Goal: Task Accomplishment & Management: Manage account settings

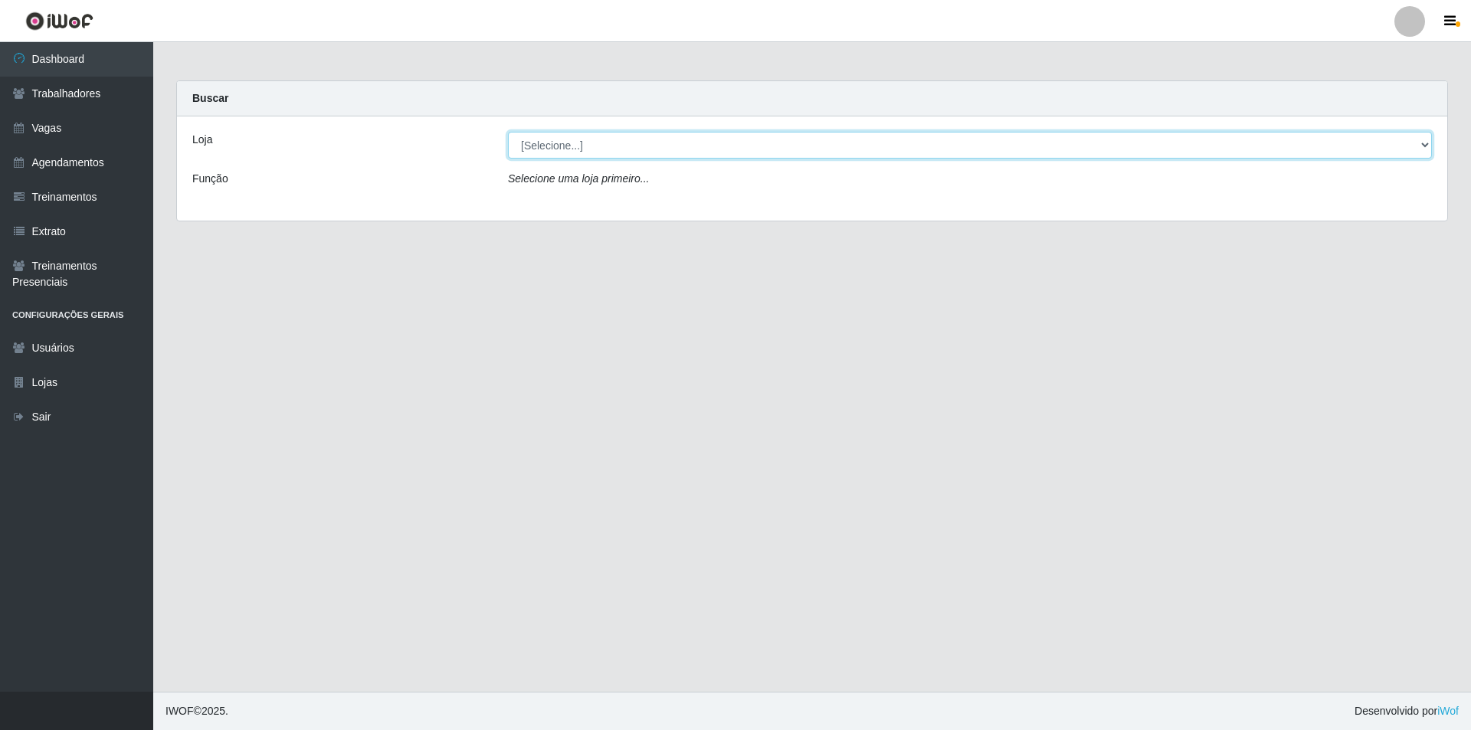
click at [568, 149] on select "[Selecione...] Pizza Nostra" at bounding box center [970, 145] width 924 height 27
select select "337"
click at [508, 132] on select "[Selecione...] Pizza Nostra" at bounding box center [970, 145] width 924 height 27
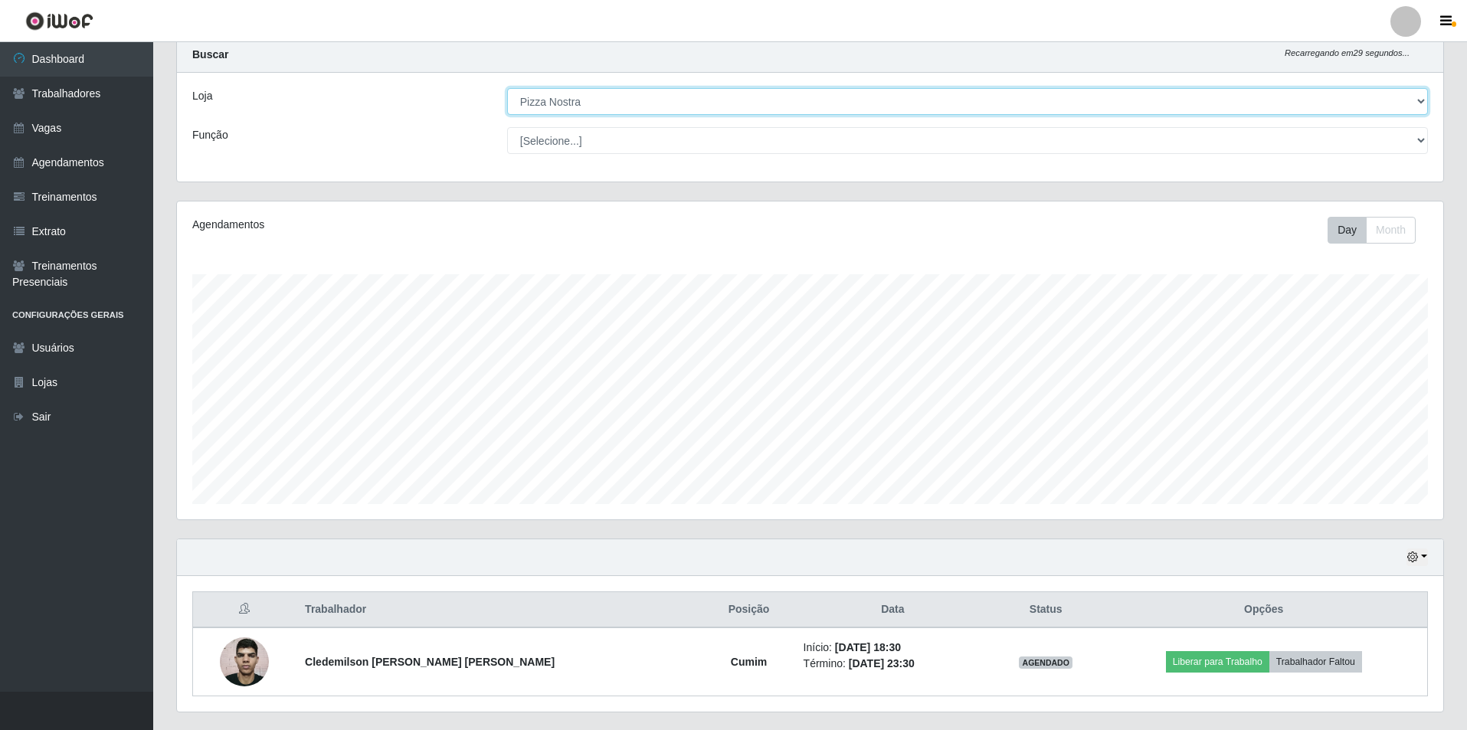
scroll to position [83, 0]
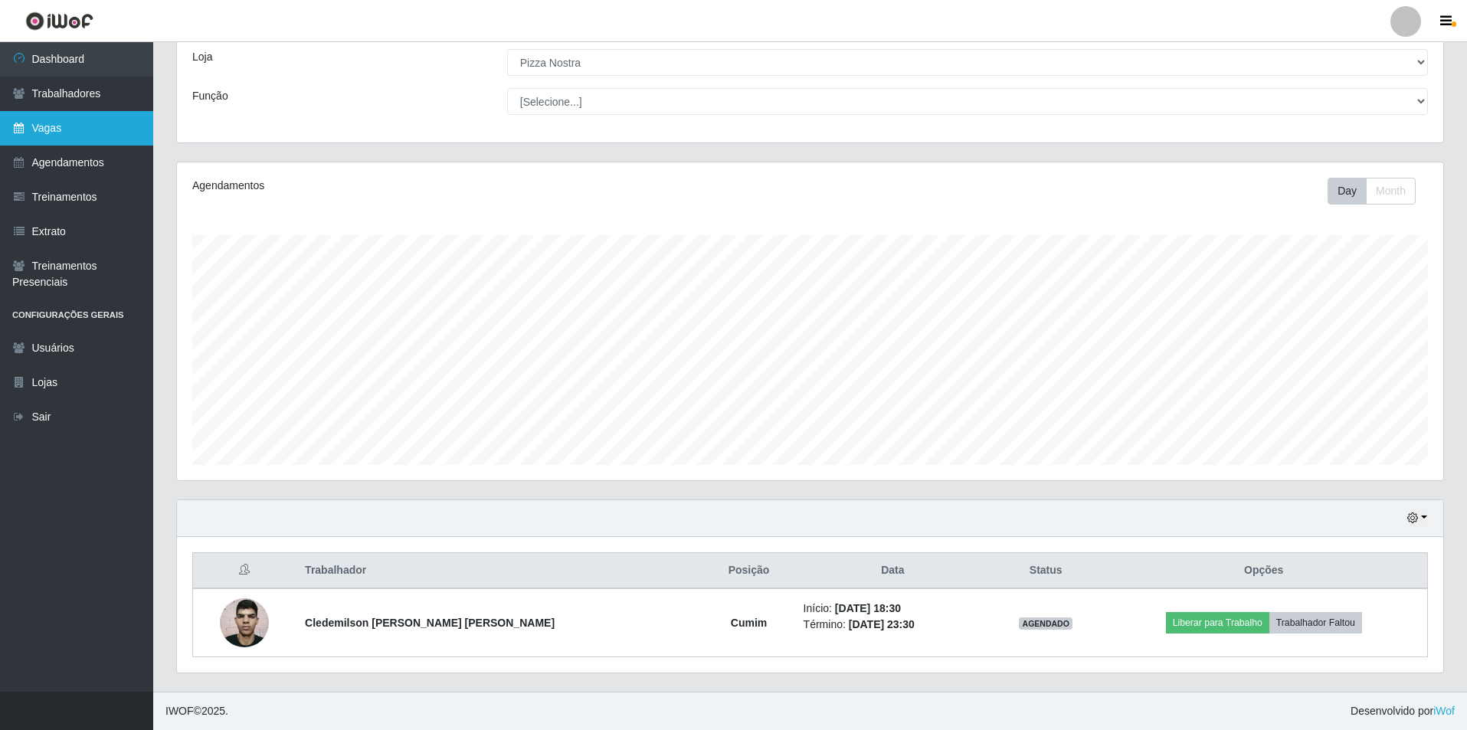
click at [78, 145] on link "Vagas" at bounding box center [76, 128] width 153 height 34
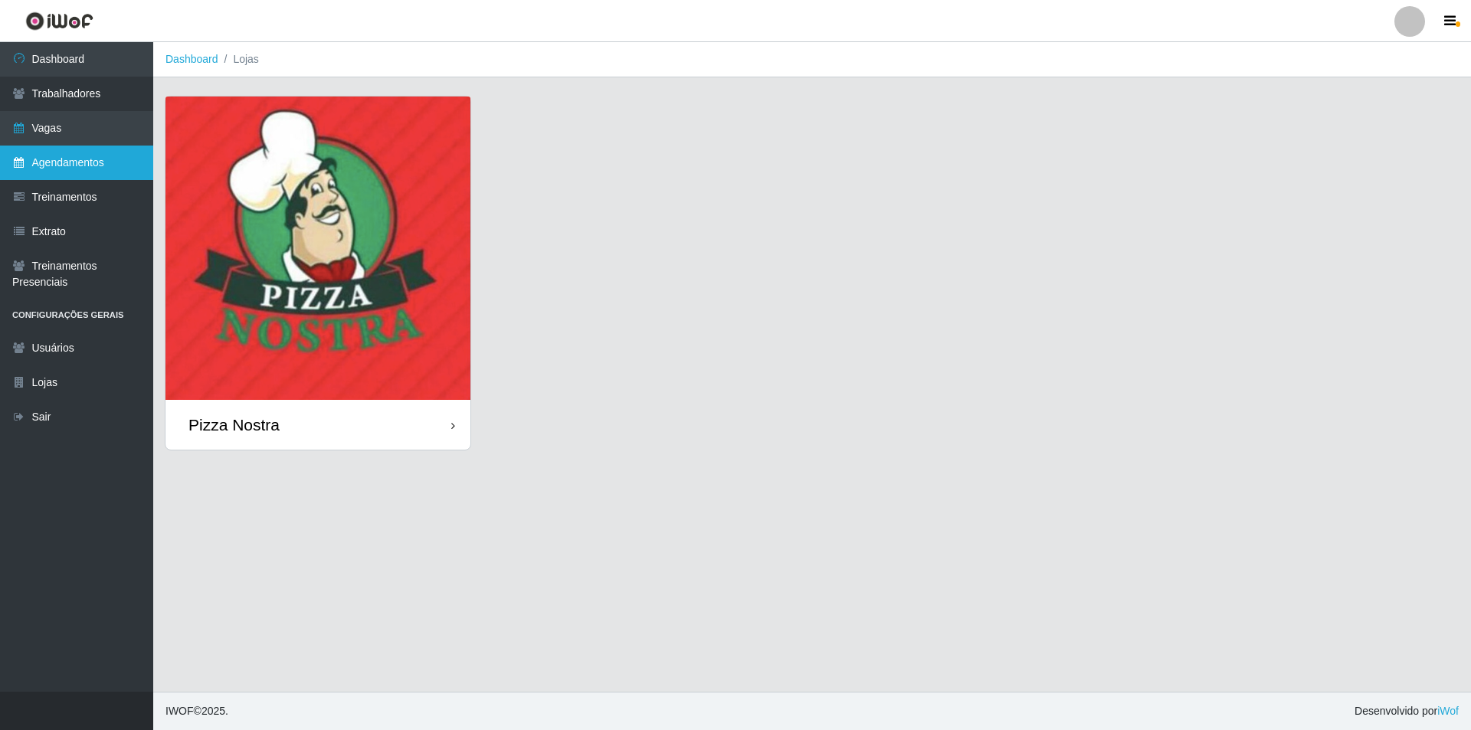
click at [19, 154] on link "Agendamentos" at bounding box center [76, 163] width 153 height 34
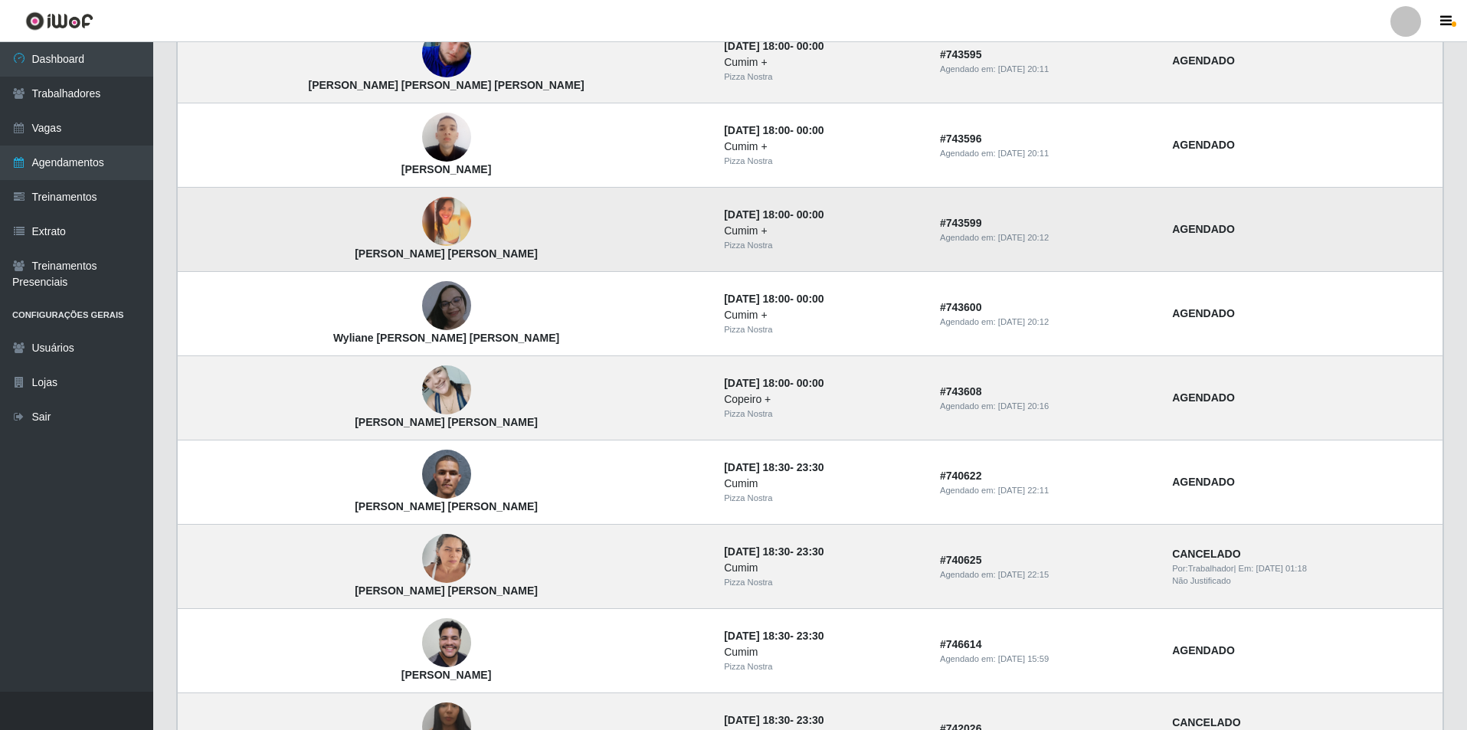
scroll to position [870, 0]
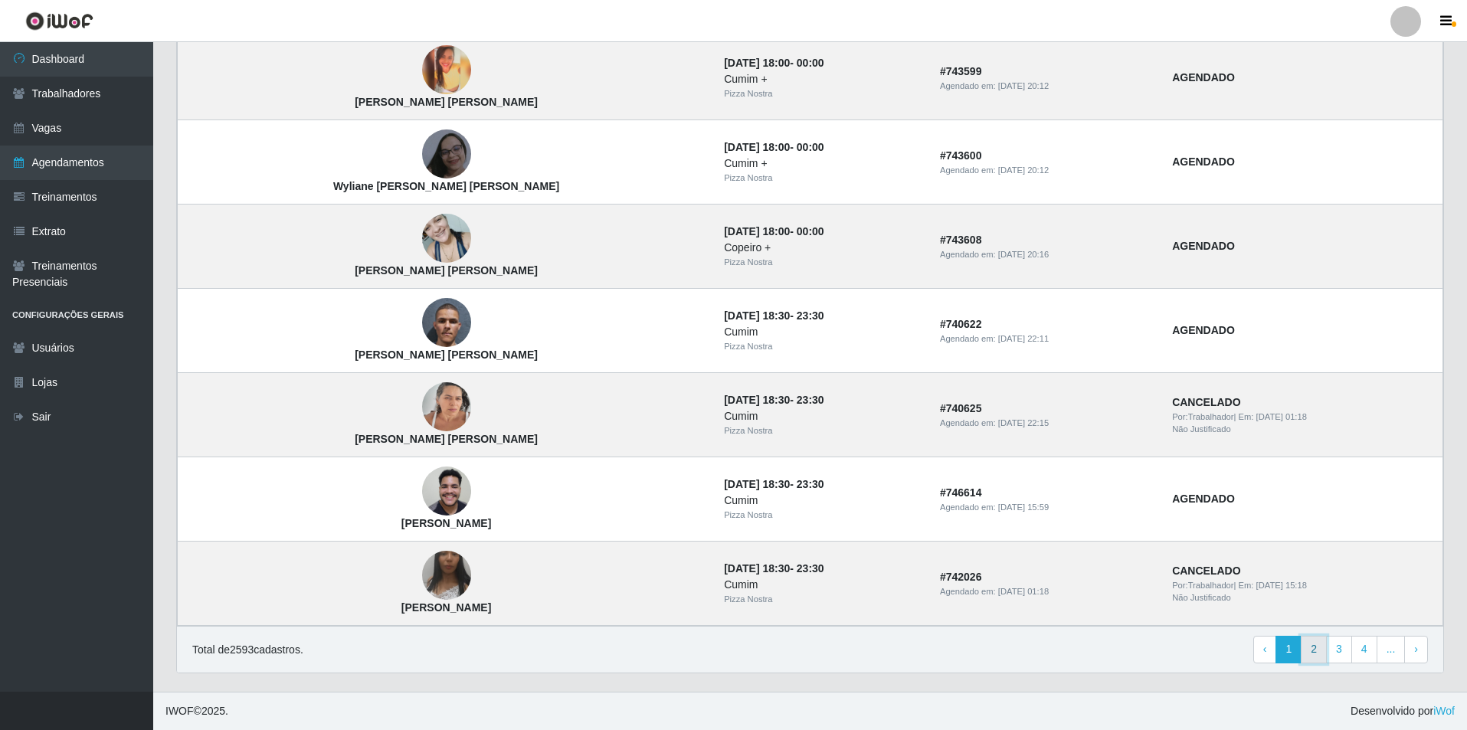
click at [1310, 644] on link "2" at bounding box center [1314, 650] width 26 height 28
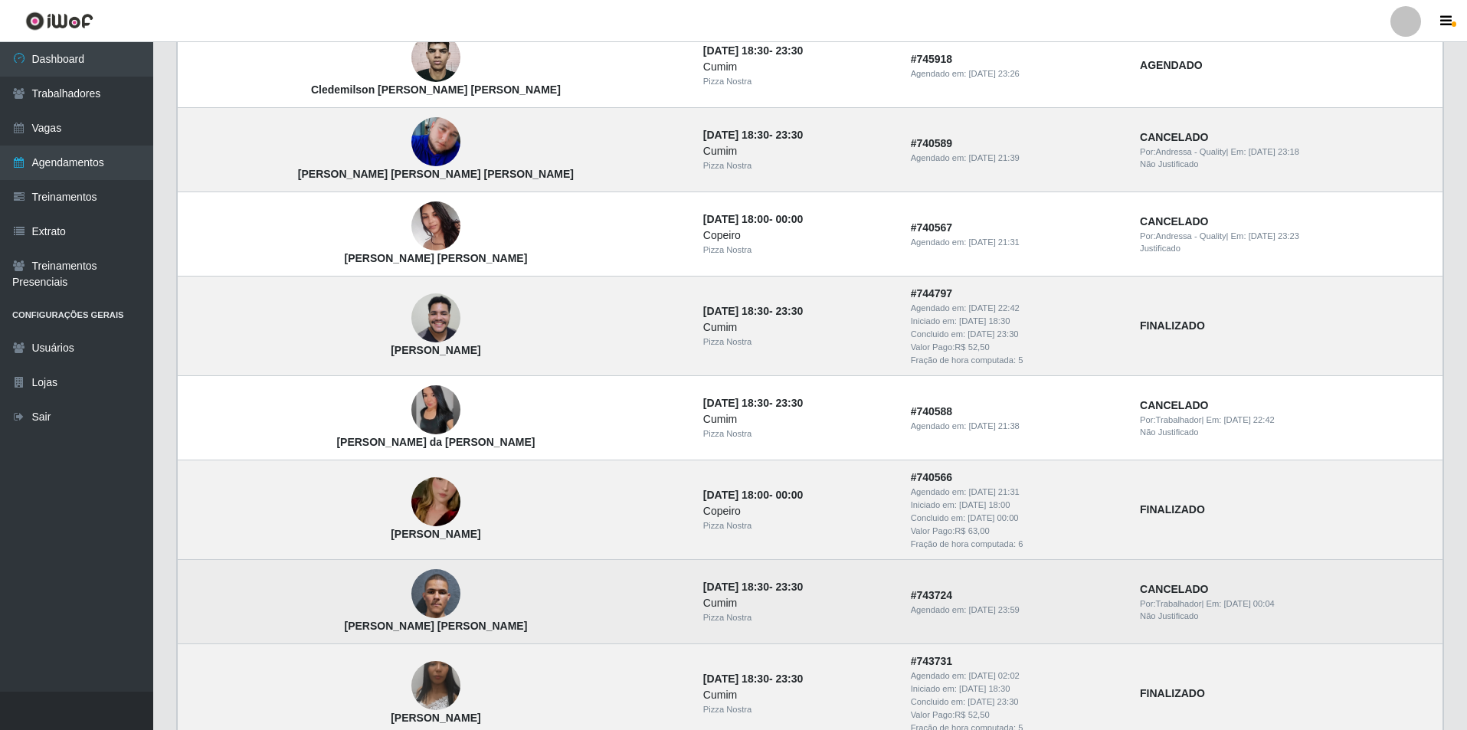
scroll to position [383, 0]
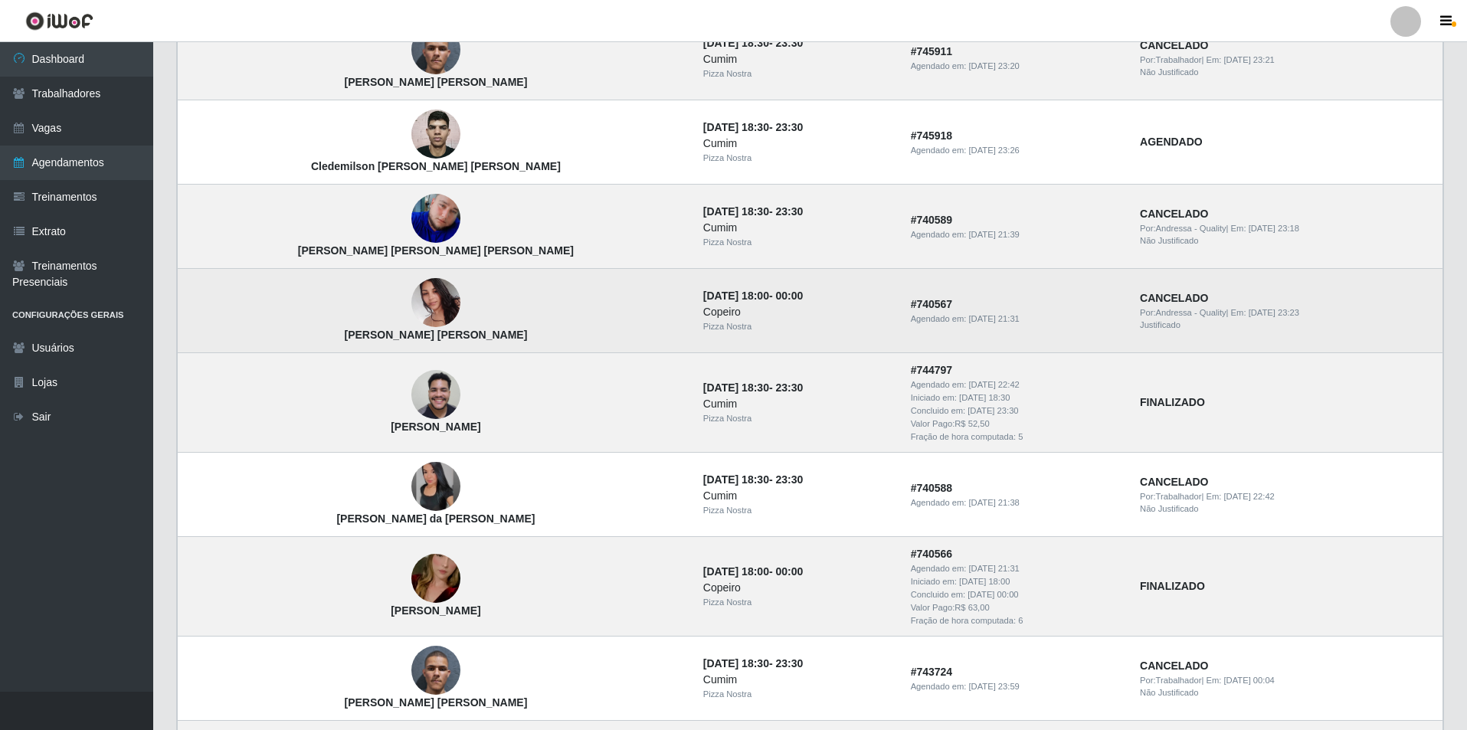
click at [411, 297] on img at bounding box center [435, 302] width 49 height 65
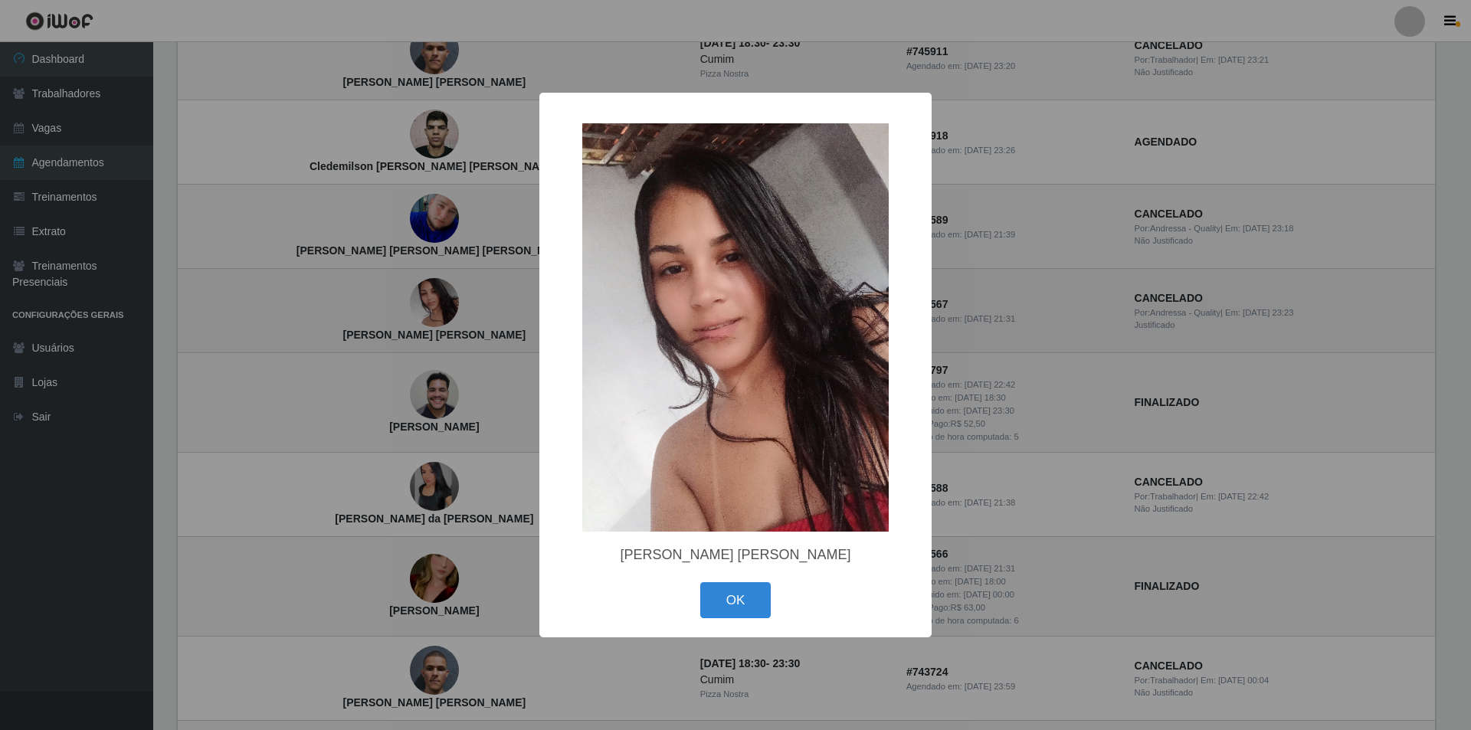
click at [388, 297] on div "× Katia Regina Moreira de Brito OK Cancel" at bounding box center [735, 365] width 1471 height 730
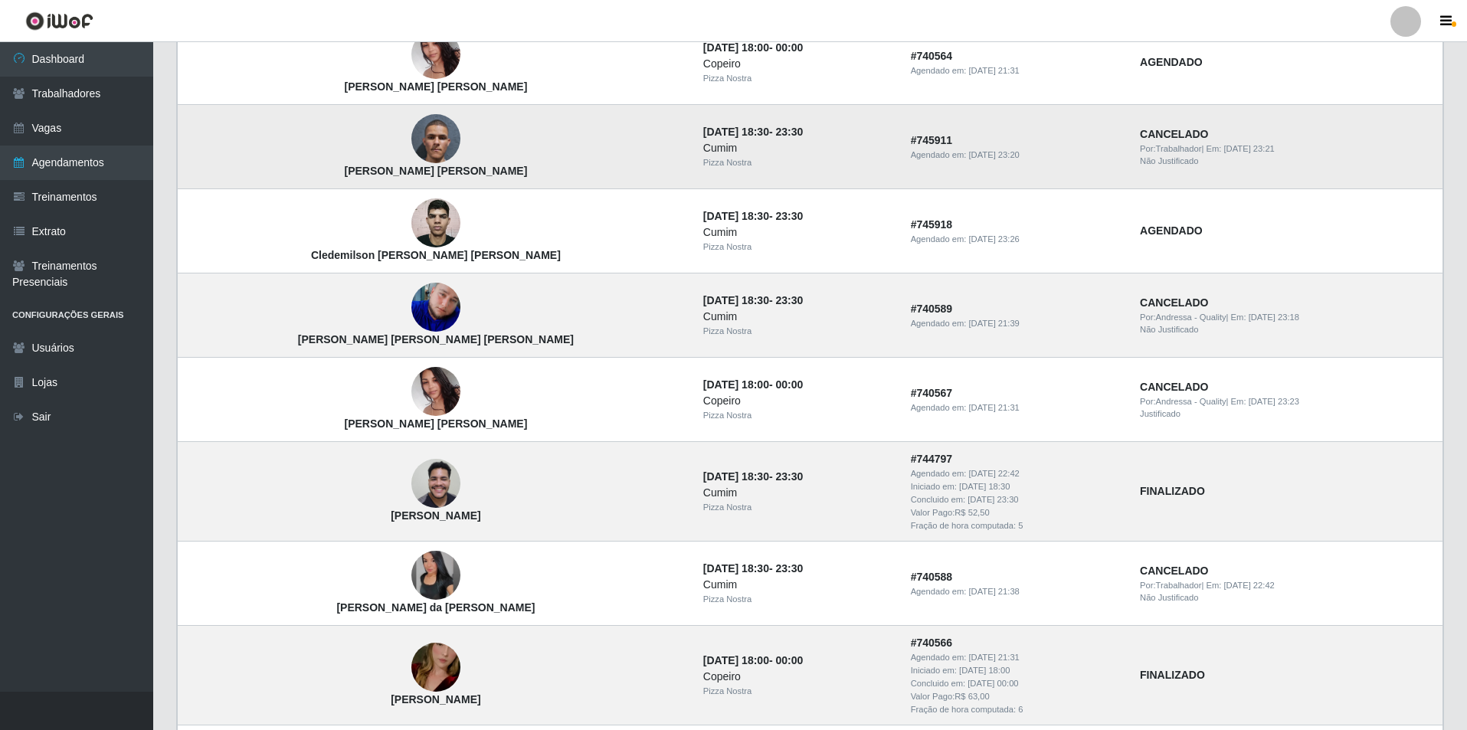
scroll to position [306, 0]
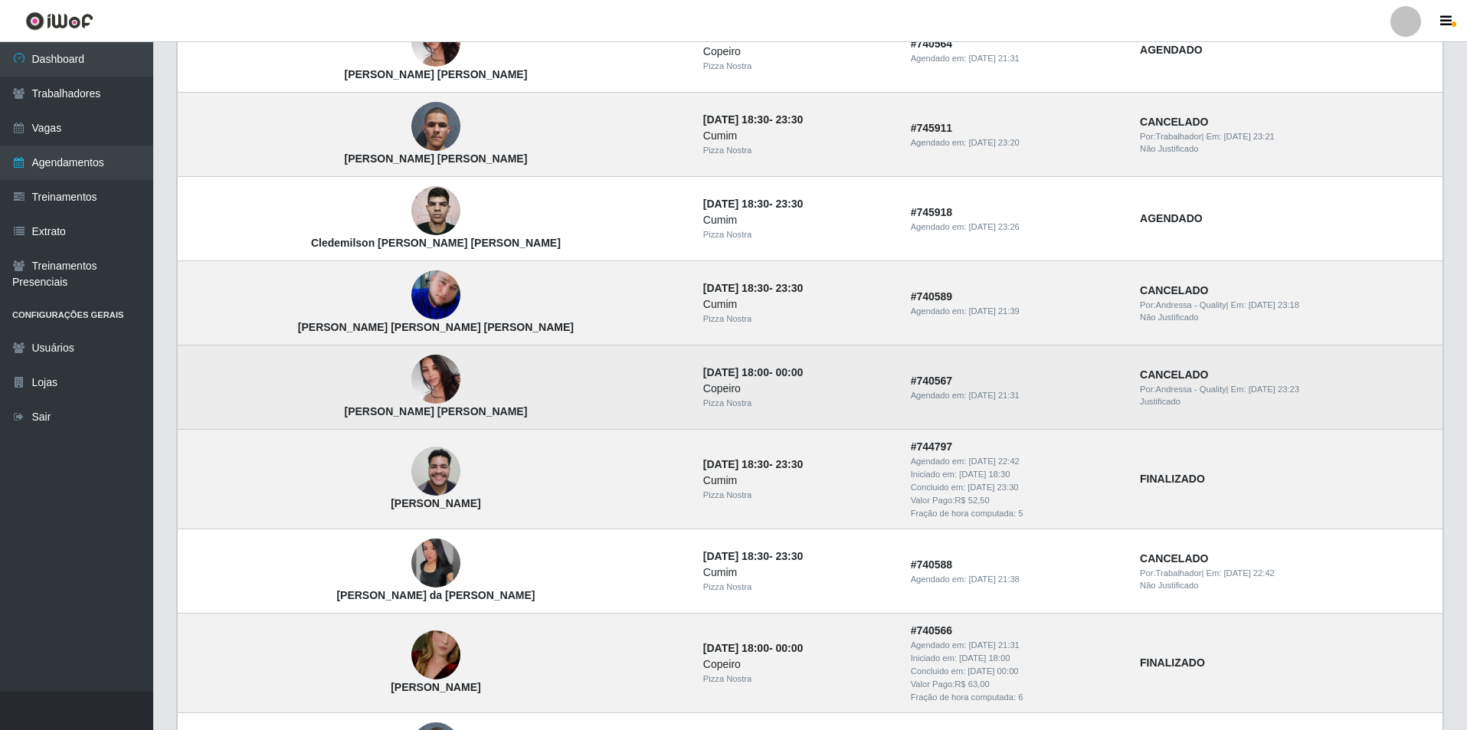
click at [411, 382] on img at bounding box center [435, 379] width 49 height 65
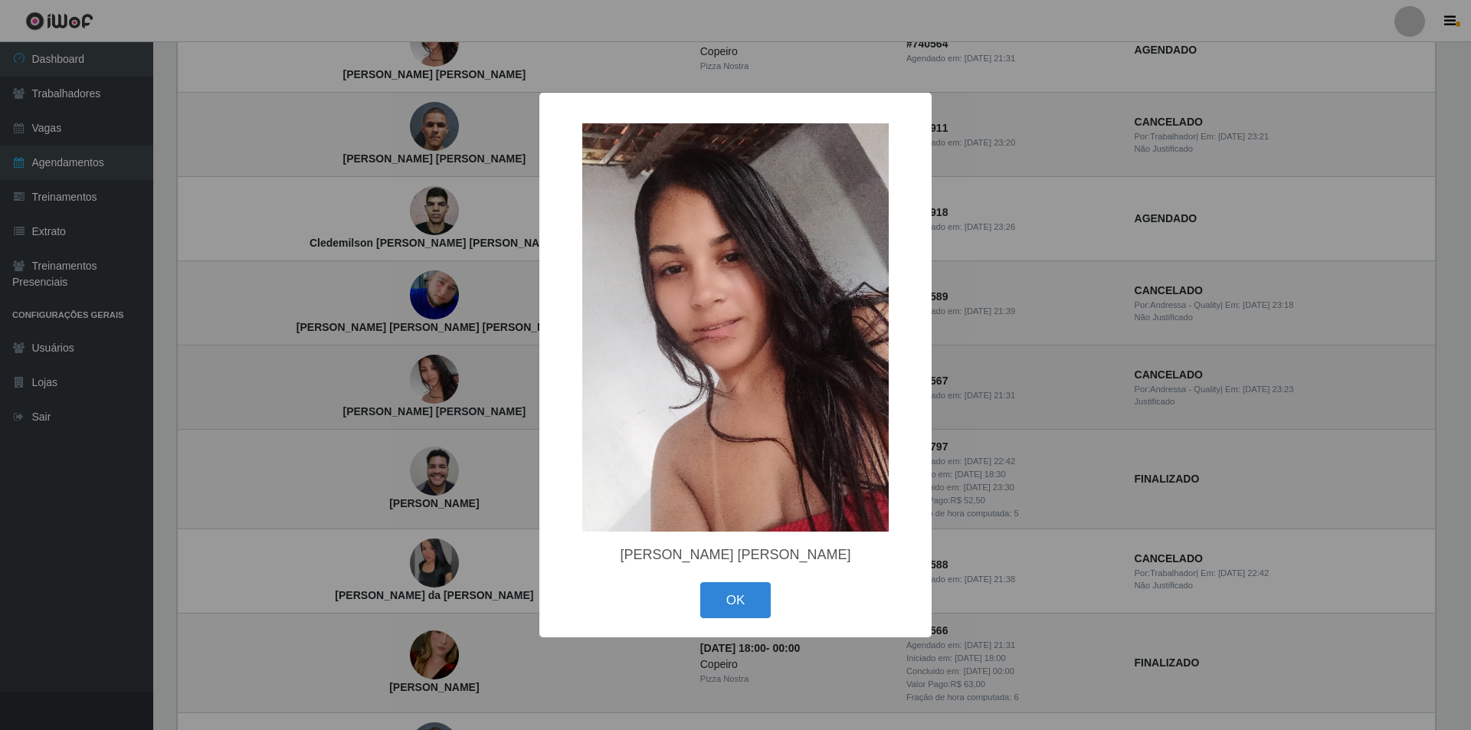
click at [408, 382] on div "× Katia Regina Moreira de Brito OK Cancel" at bounding box center [735, 365] width 1471 height 730
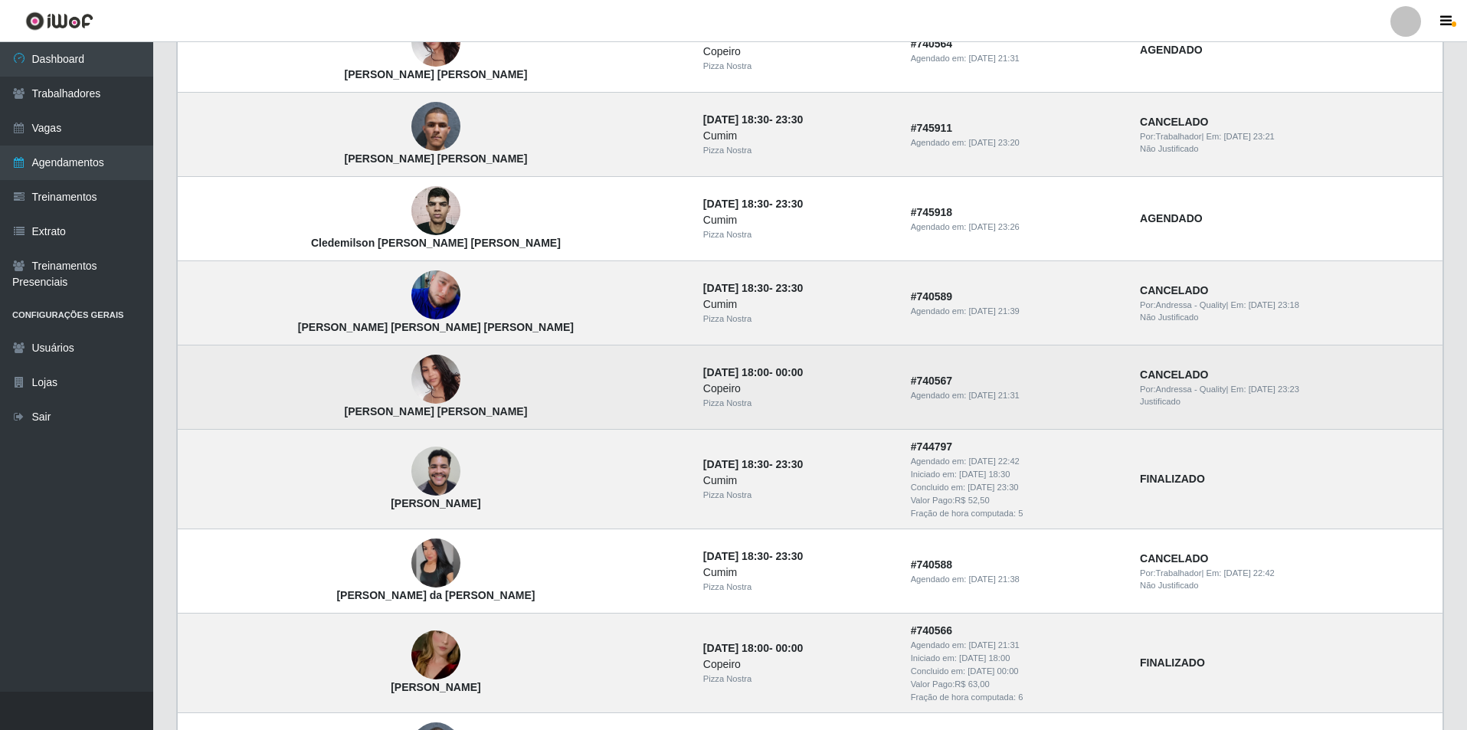
click at [411, 382] on img at bounding box center [435, 379] width 49 height 65
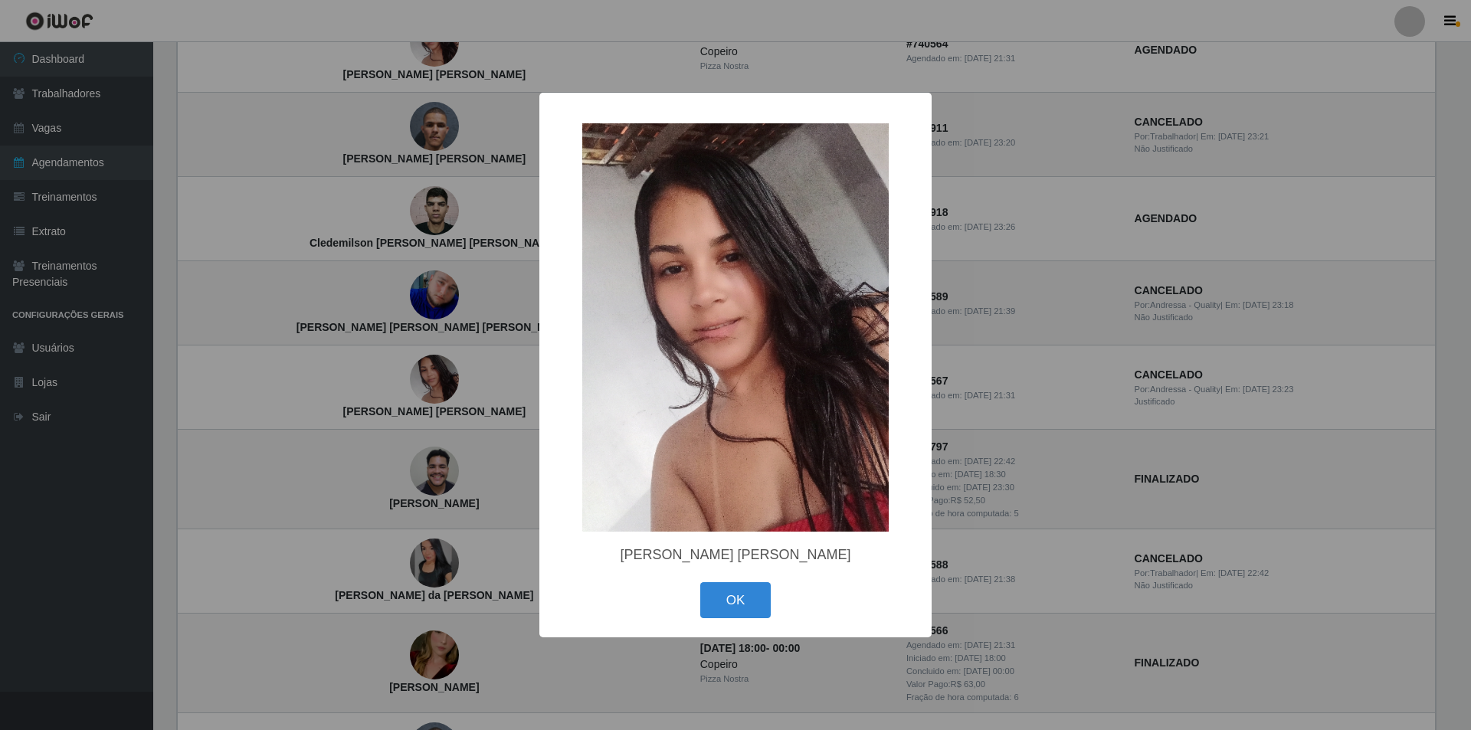
click at [467, 399] on div "× Katia Regina Moreira de Brito OK Cancel" at bounding box center [735, 365] width 1471 height 730
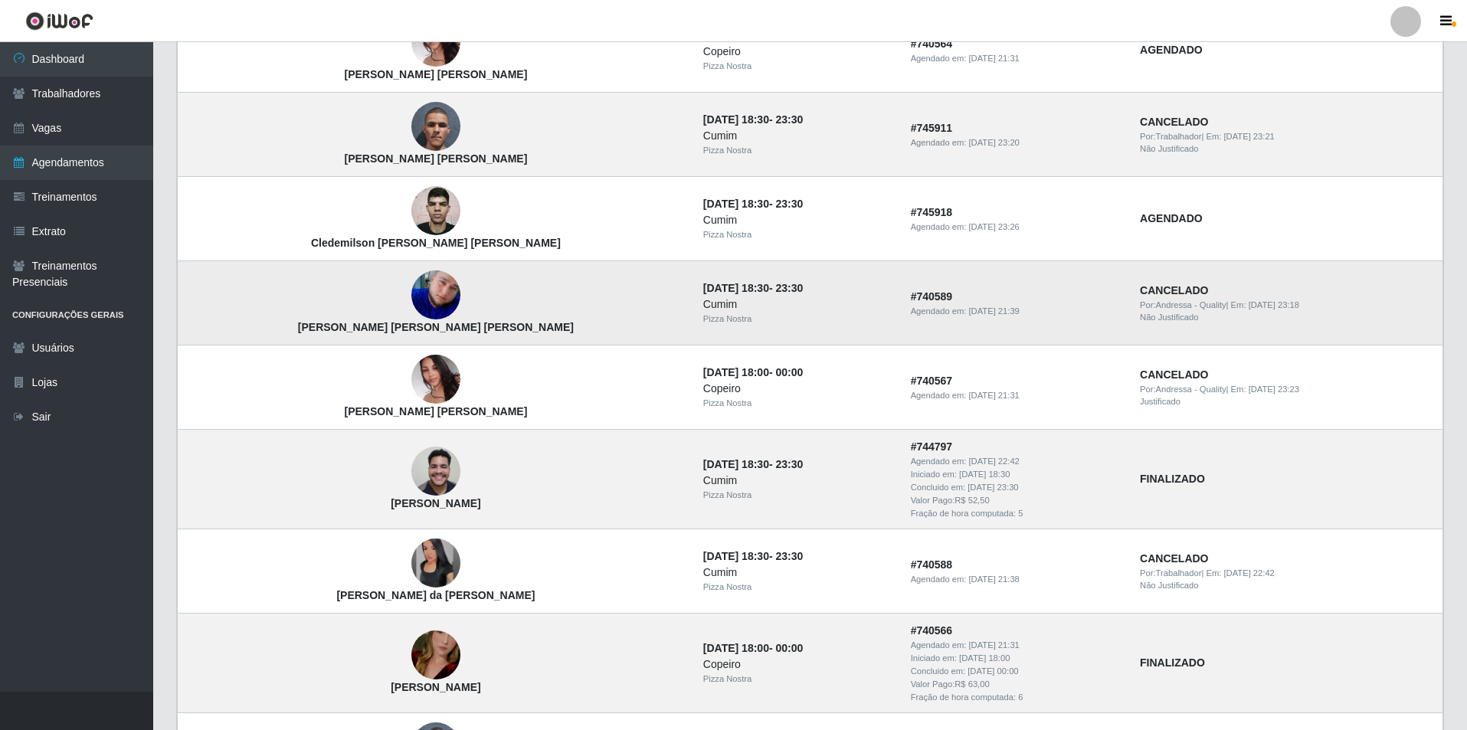
click at [411, 303] on img at bounding box center [435, 294] width 49 height 49
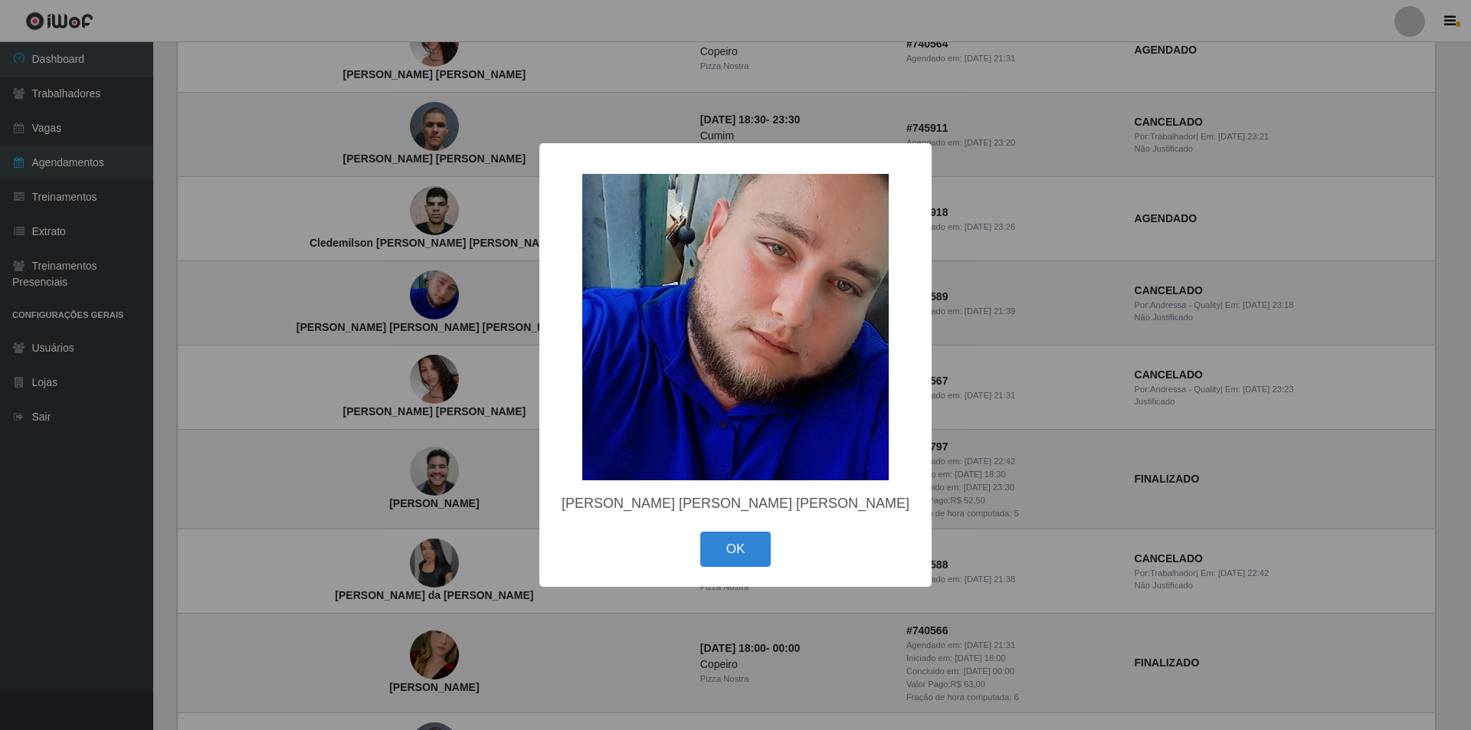
click at [407, 301] on div "× Erick Mayke Lima Freitas OK Cancel" at bounding box center [735, 365] width 1471 height 730
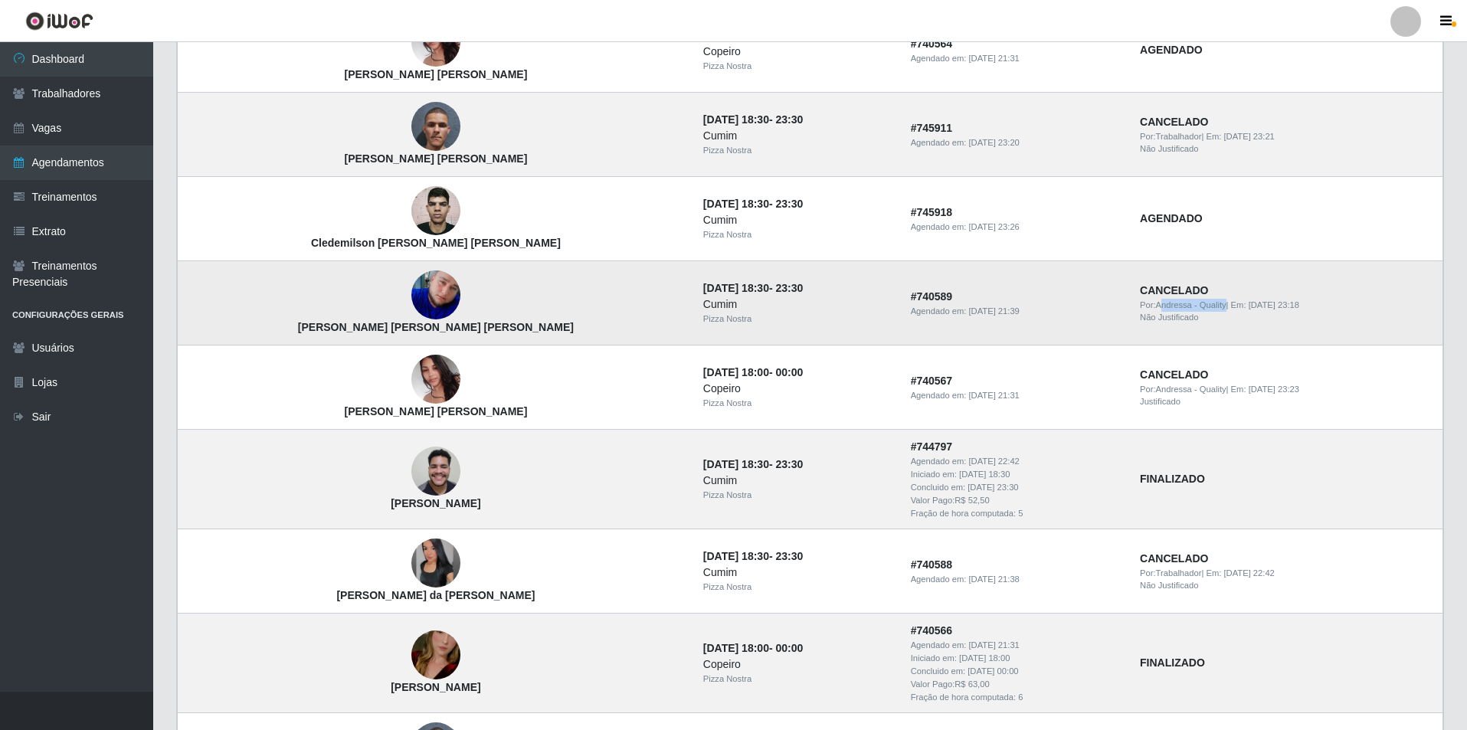
drag, startPoint x: 1144, startPoint y: 303, endPoint x: 1205, endPoint y: 305, distance: 61.3
click at [1205, 305] on span "Por: Andressa - Quality" at bounding box center [1183, 304] width 87 height 9
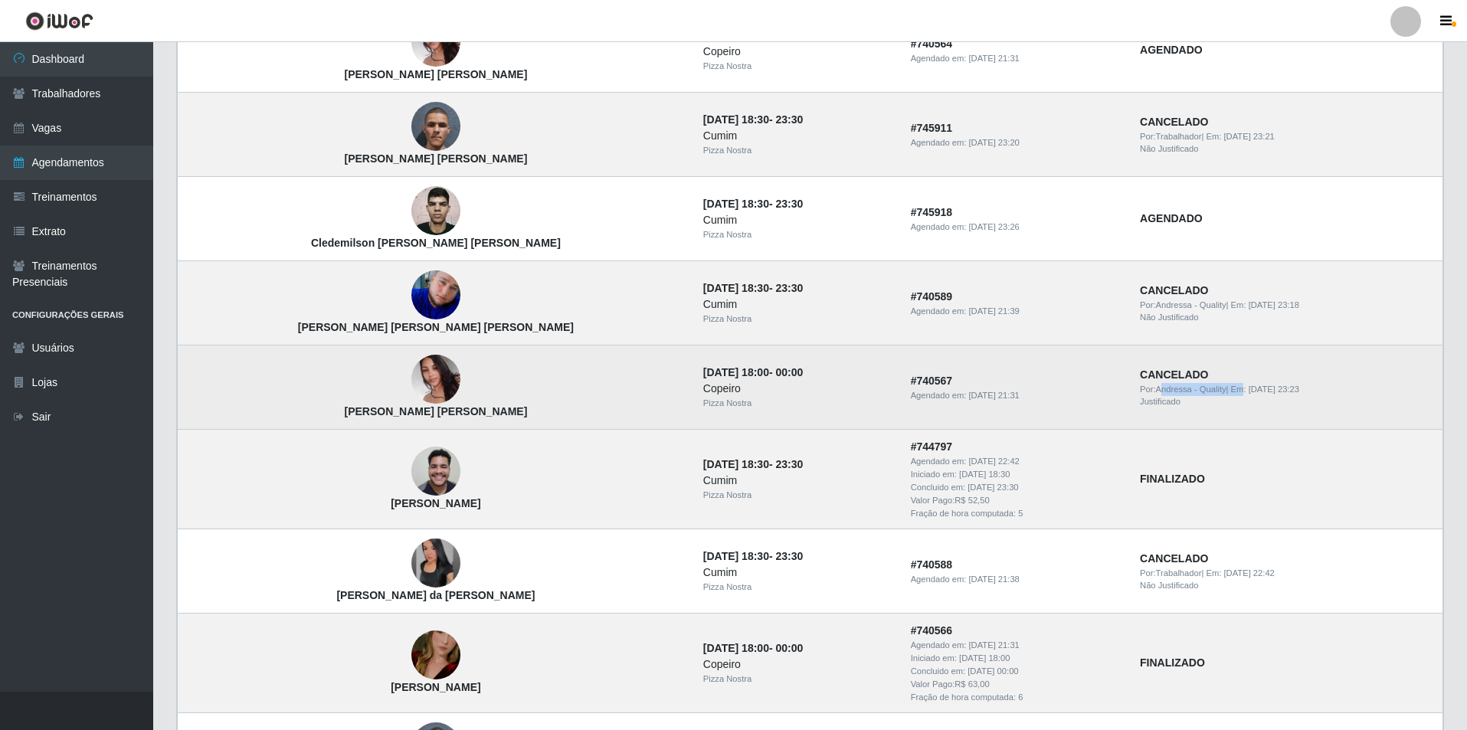
drag, startPoint x: 1142, startPoint y: 387, endPoint x: 1218, endPoint y: 384, distance: 75.2
click at [1218, 384] on div "Por: Andressa - Quality | Em: 17/09/2025, 23:23" at bounding box center [1286, 389] width 293 height 13
click at [1203, 422] on td "CANCELADO Por: Andressa - Quality | Em: 17/09/2025, 23:23 Justificado" at bounding box center [1287, 388] width 312 height 84
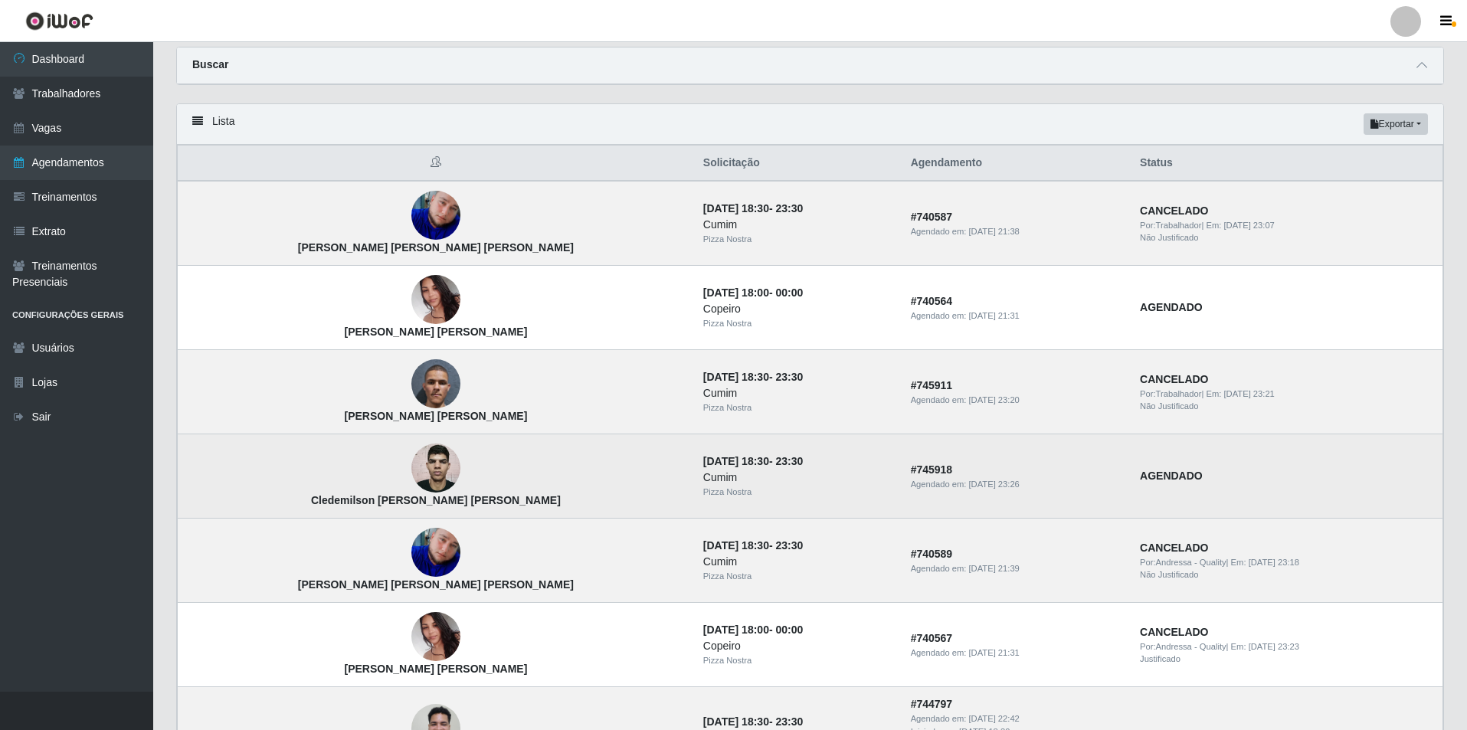
scroll to position [77, 0]
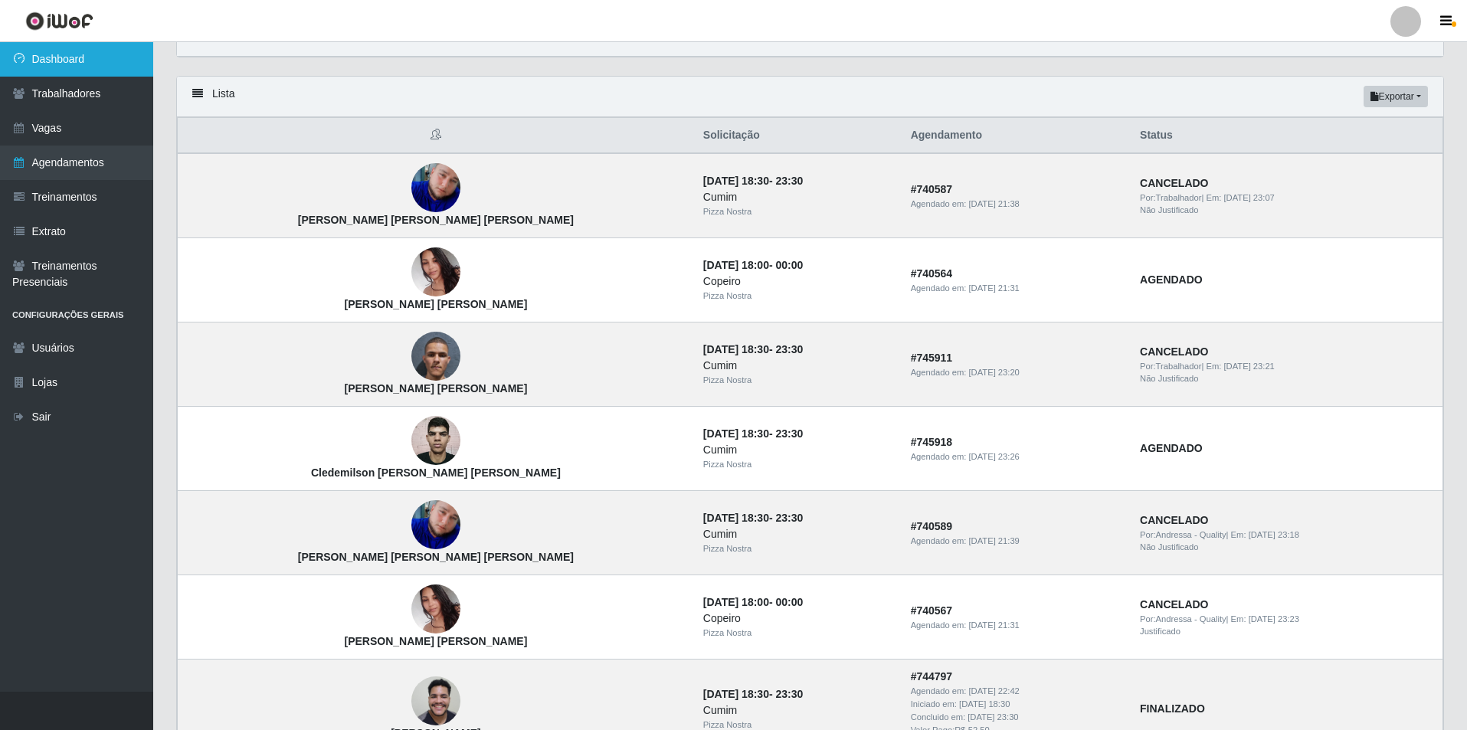
click at [66, 46] on link "Dashboard" at bounding box center [76, 59] width 153 height 34
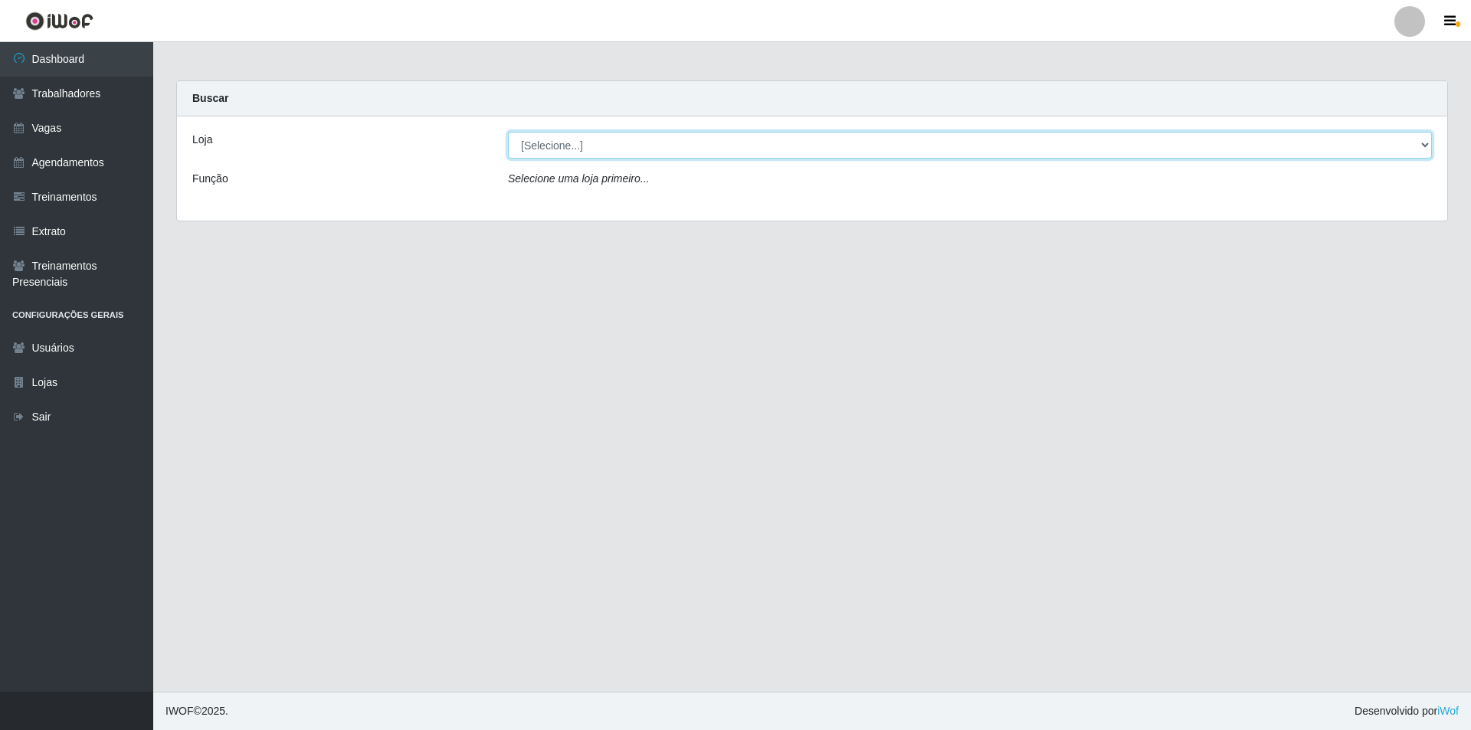
click at [591, 149] on select "[Selecione...] Pizza Nostra" at bounding box center [970, 145] width 924 height 27
click at [508, 132] on select "[Selecione...] Pizza Nostra" at bounding box center [970, 145] width 924 height 27
drag, startPoint x: 577, startPoint y: 138, endPoint x: 571, endPoint y: 155, distance: 17.9
click at [575, 142] on select "[Selecione...] Pizza Nostra" at bounding box center [970, 145] width 924 height 27
select select "337"
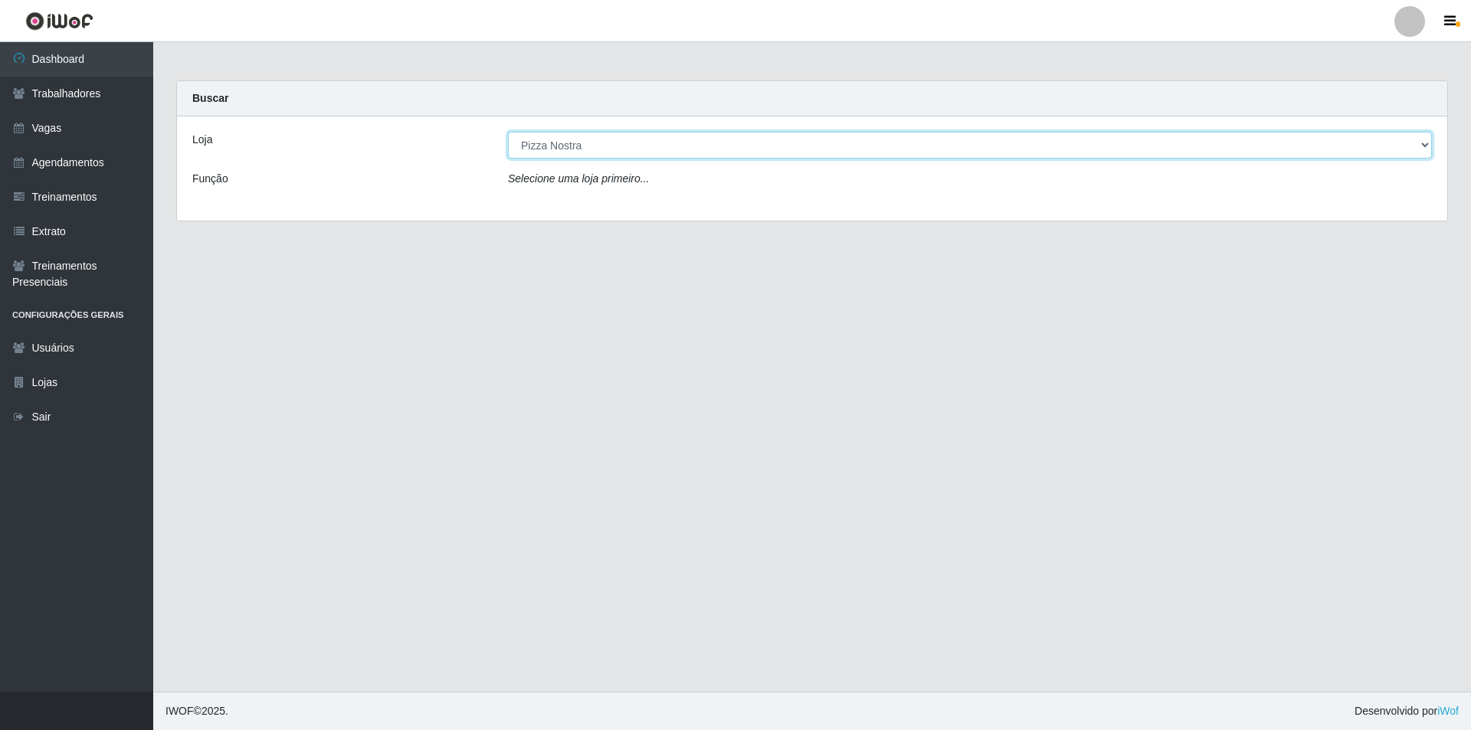
click at [508, 132] on select "[Selecione...] Pizza Nostra" at bounding box center [970, 145] width 924 height 27
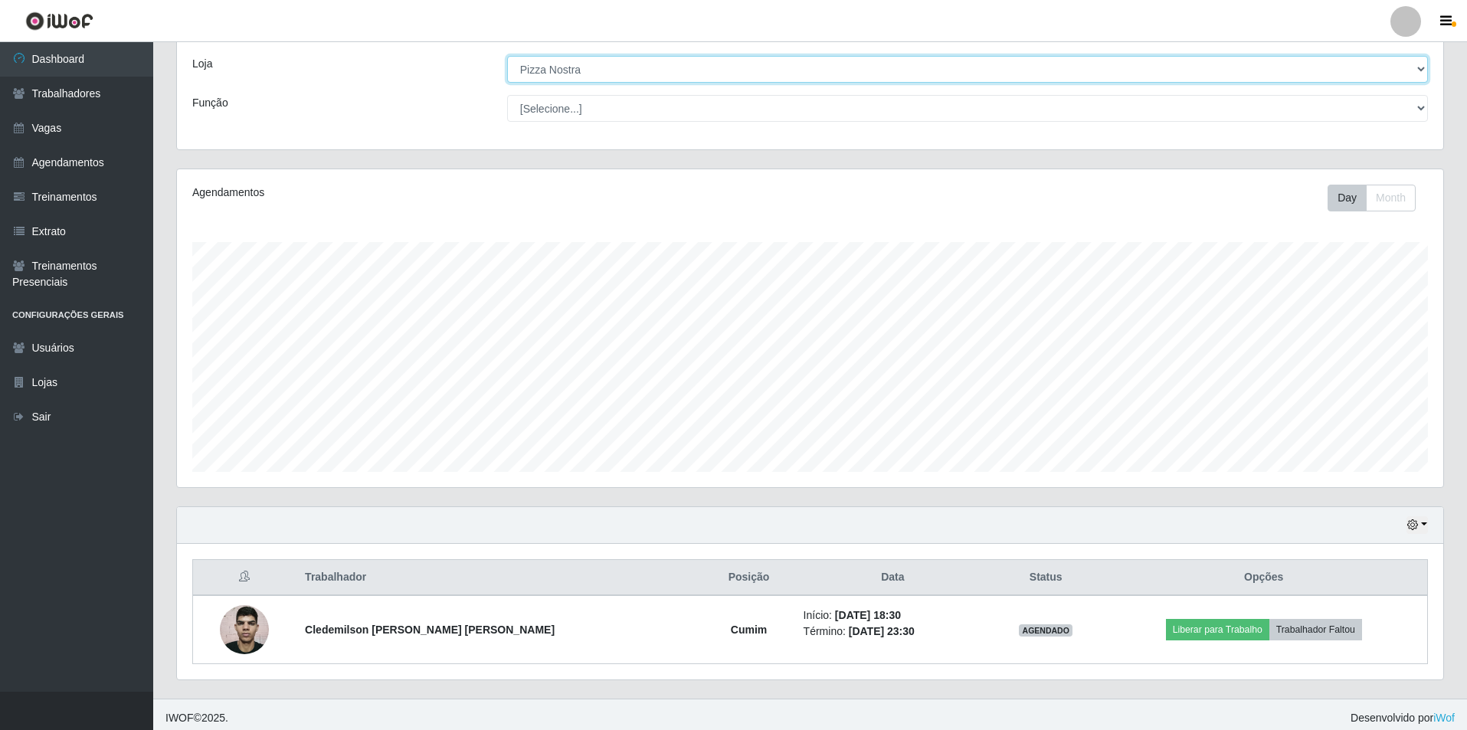
scroll to position [83, 0]
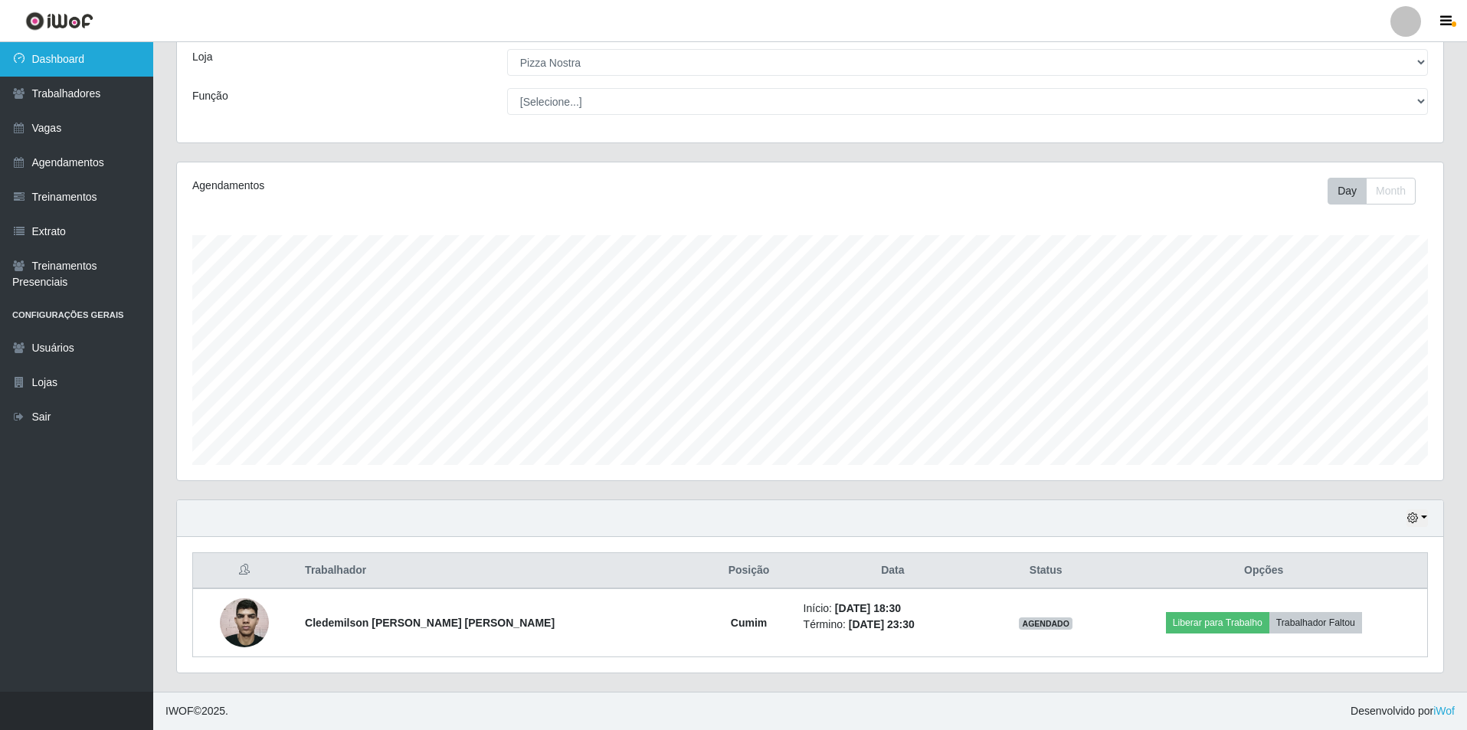
click at [103, 70] on link "Dashboard" at bounding box center [76, 59] width 153 height 34
click at [1028, 13] on header "Perfil Alterar Senha Sair" at bounding box center [733, 21] width 1467 height 42
